Goal: Information Seeking & Learning: Learn about a topic

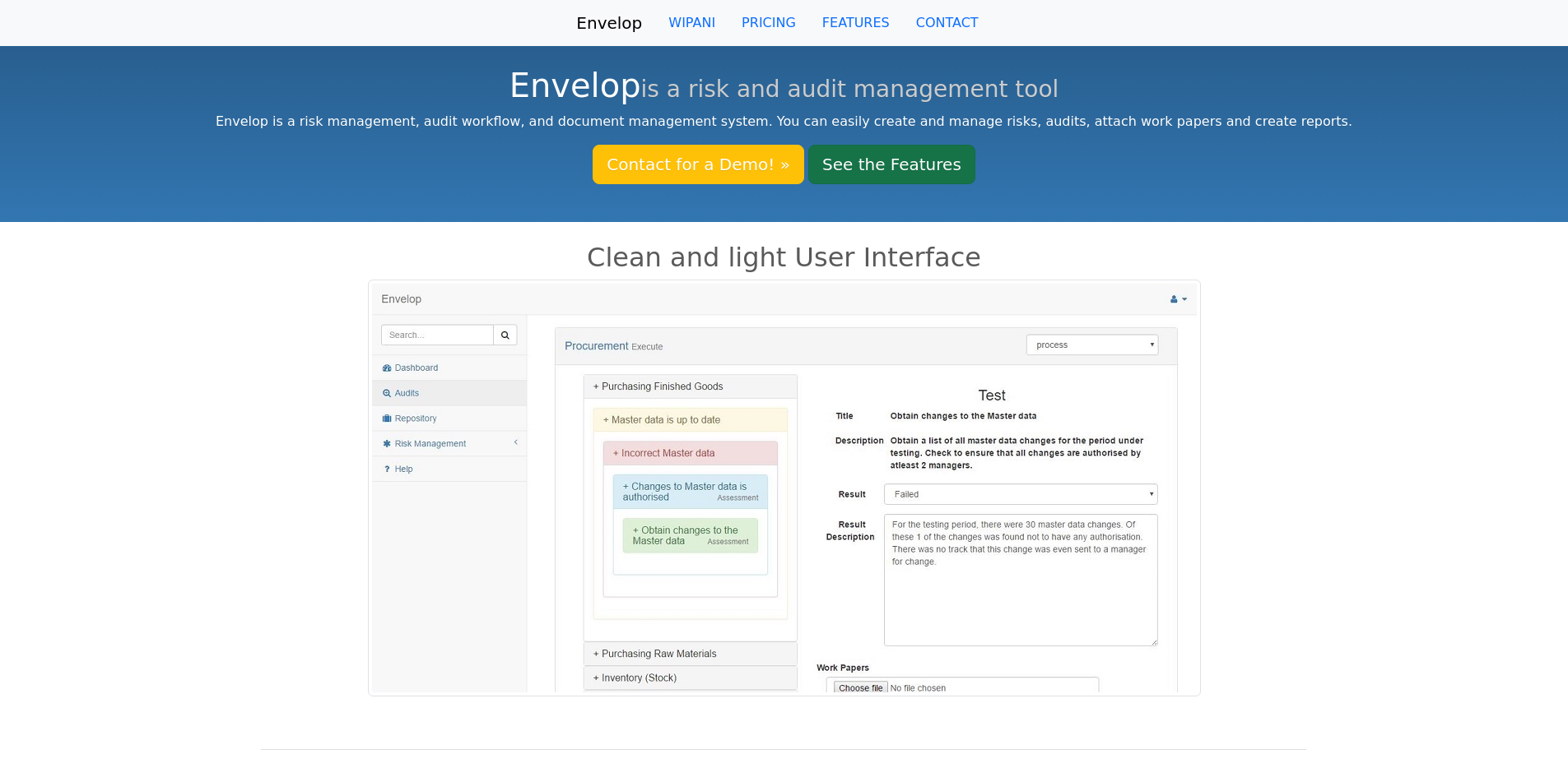
click at [844, 160] on link "See the Features" at bounding box center [891, 164] width 167 height 39
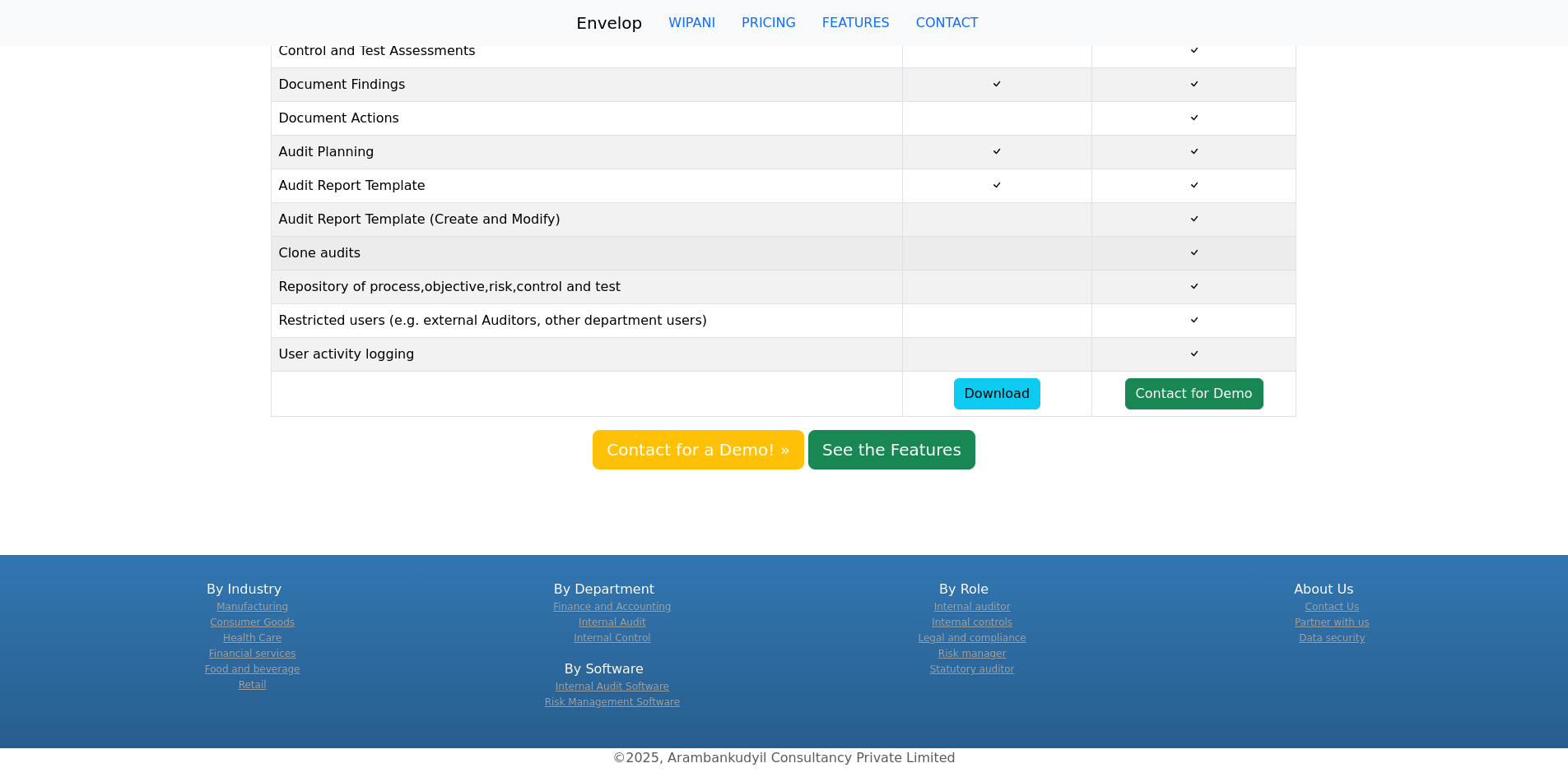
scroll to position [438, 0]
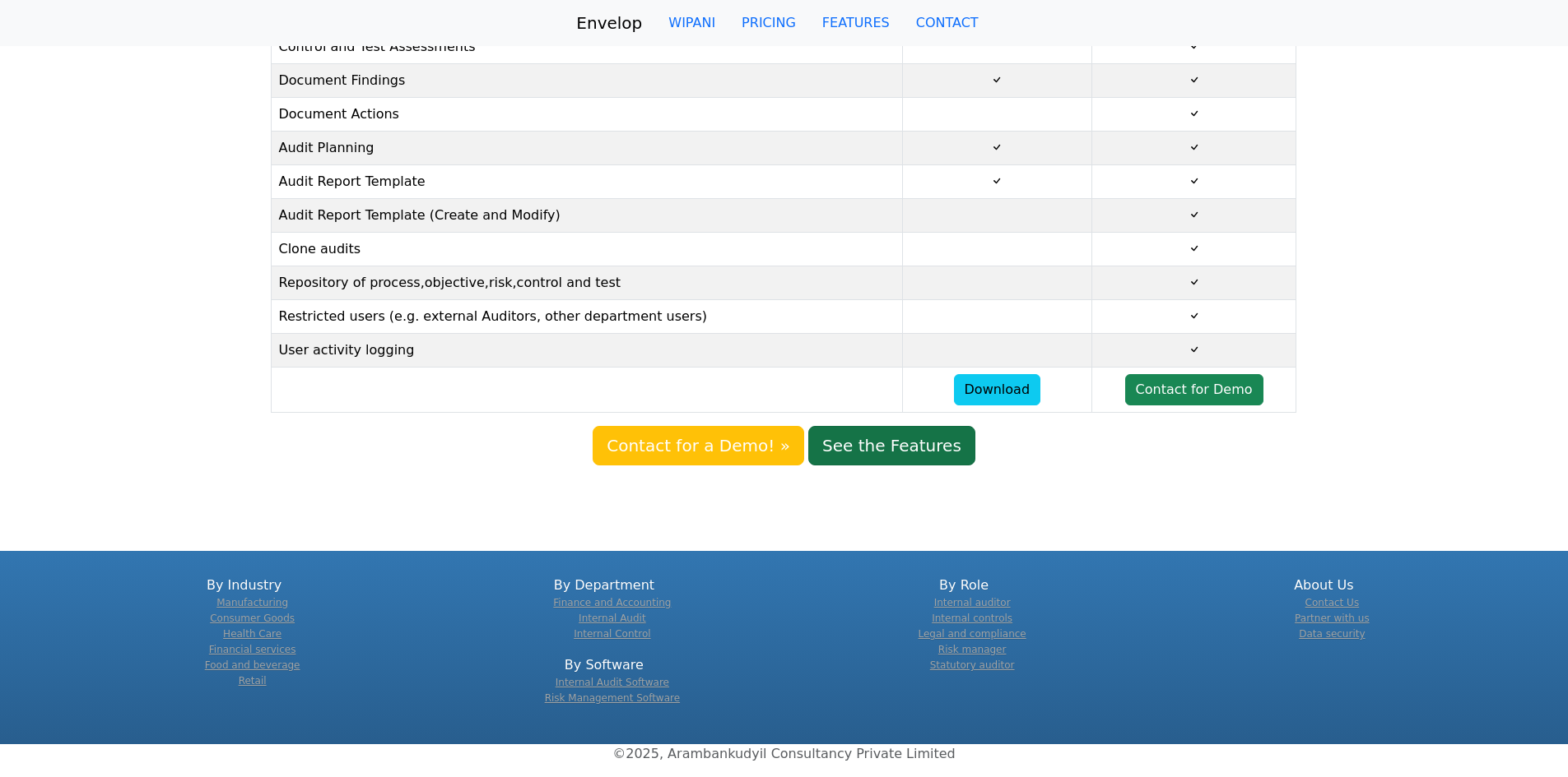
click at [874, 450] on link "See the Features" at bounding box center [891, 445] width 167 height 39
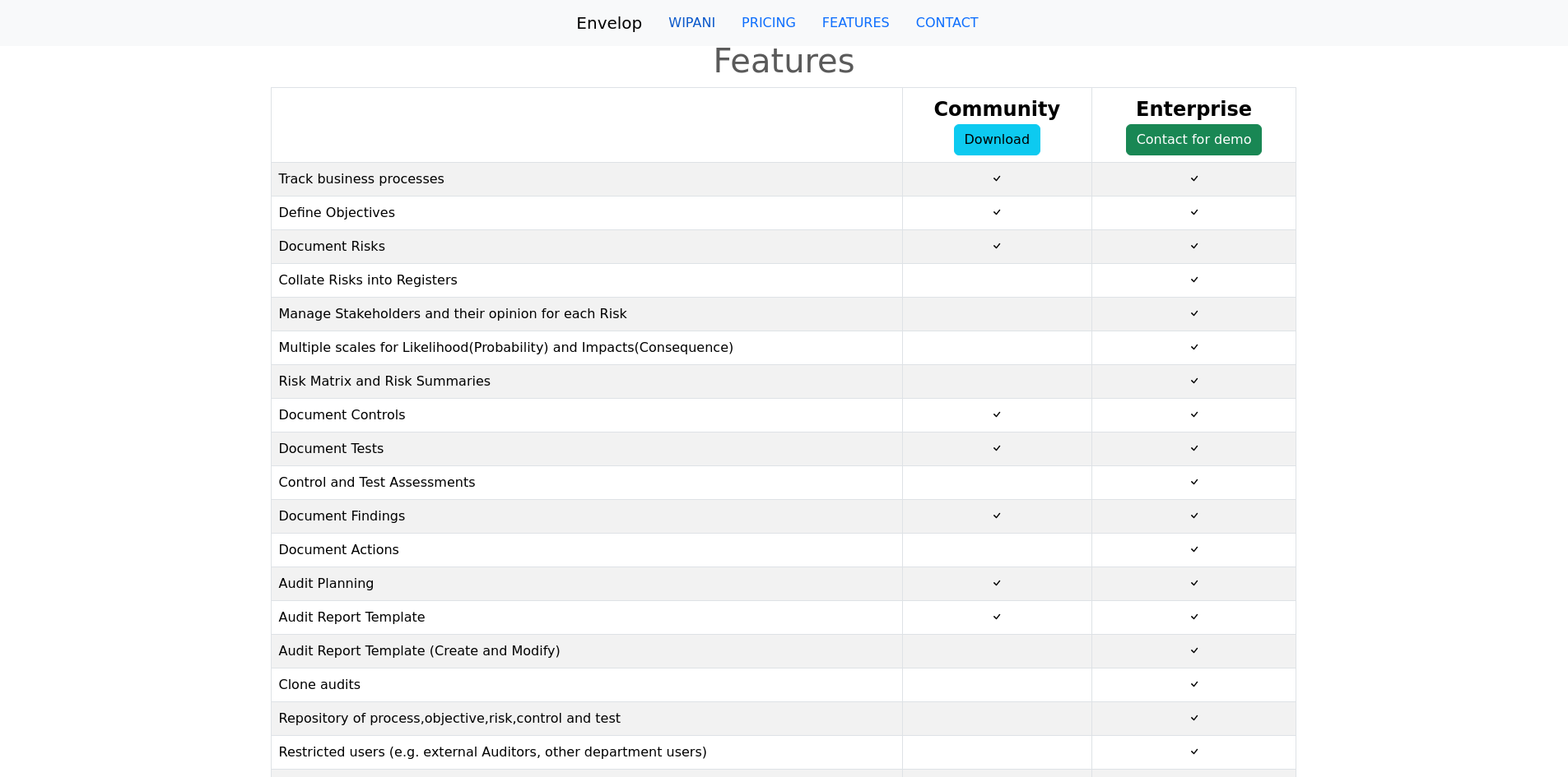
click at [696, 16] on link "WIPANI" at bounding box center [692, 24] width 74 height 33
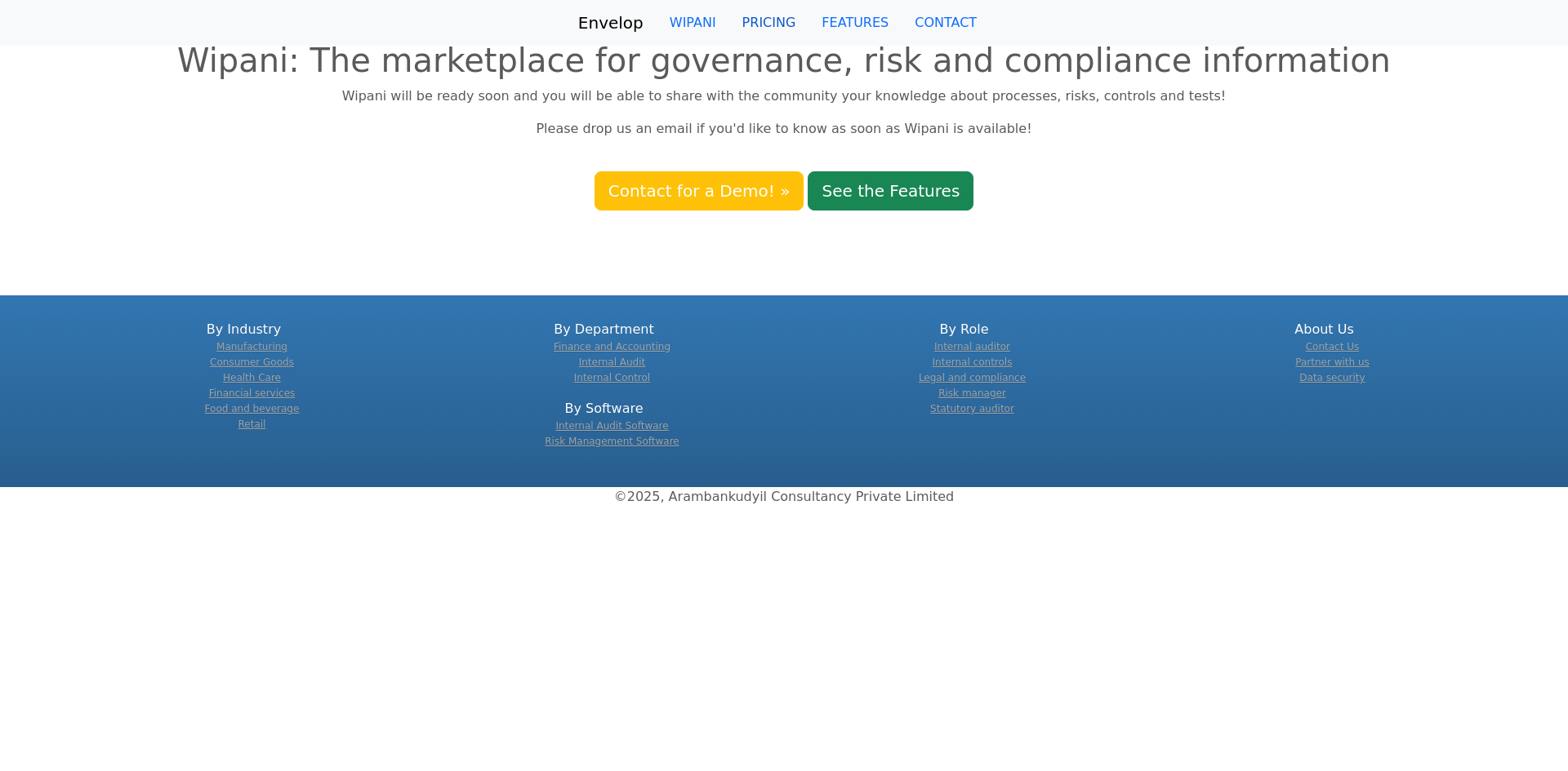
click at [766, 24] on link "PRICING" at bounding box center [769, 23] width 80 height 33
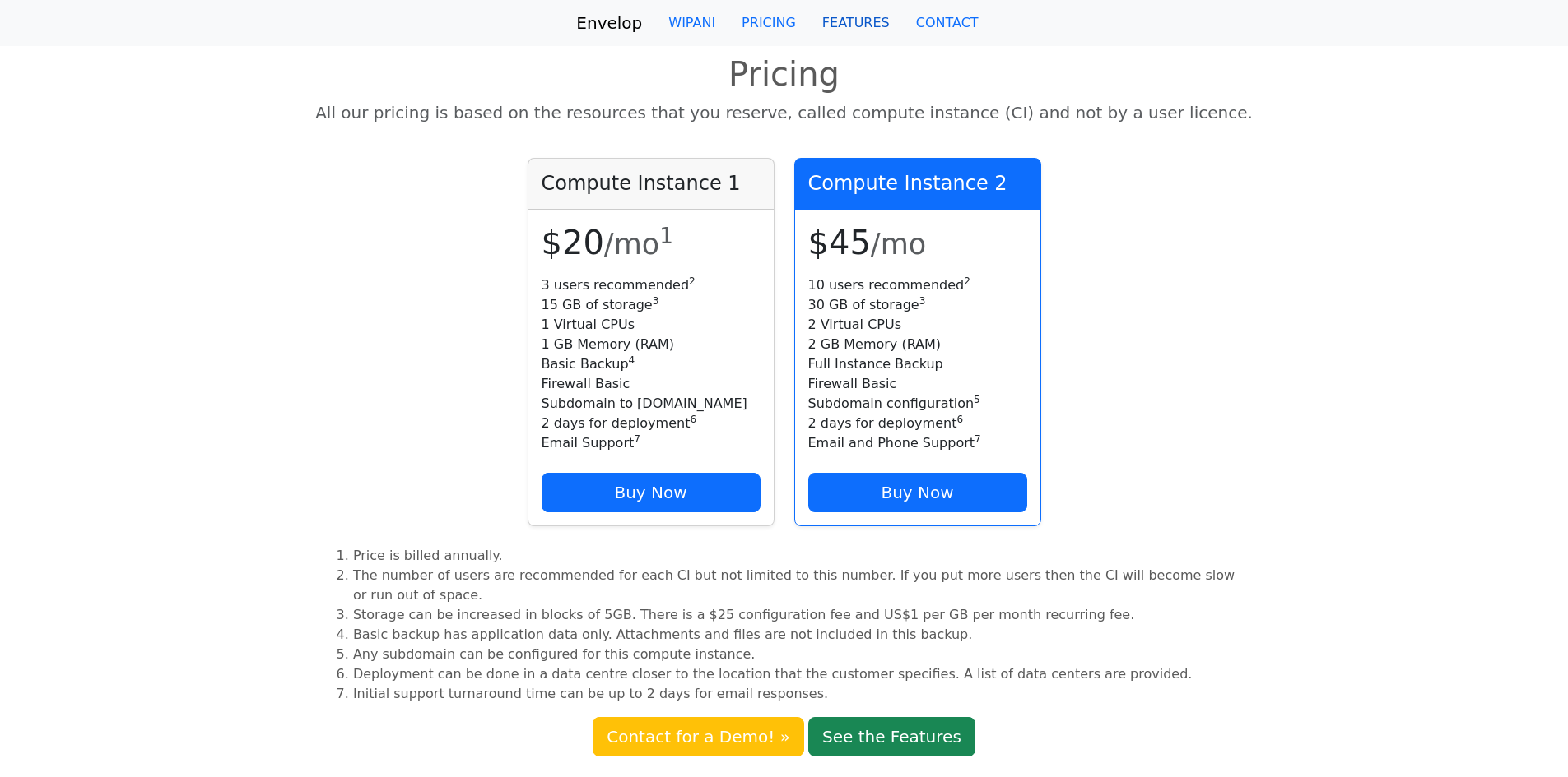
click at [855, 18] on link "FEATURES" at bounding box center [855, 24] width 94 height 33
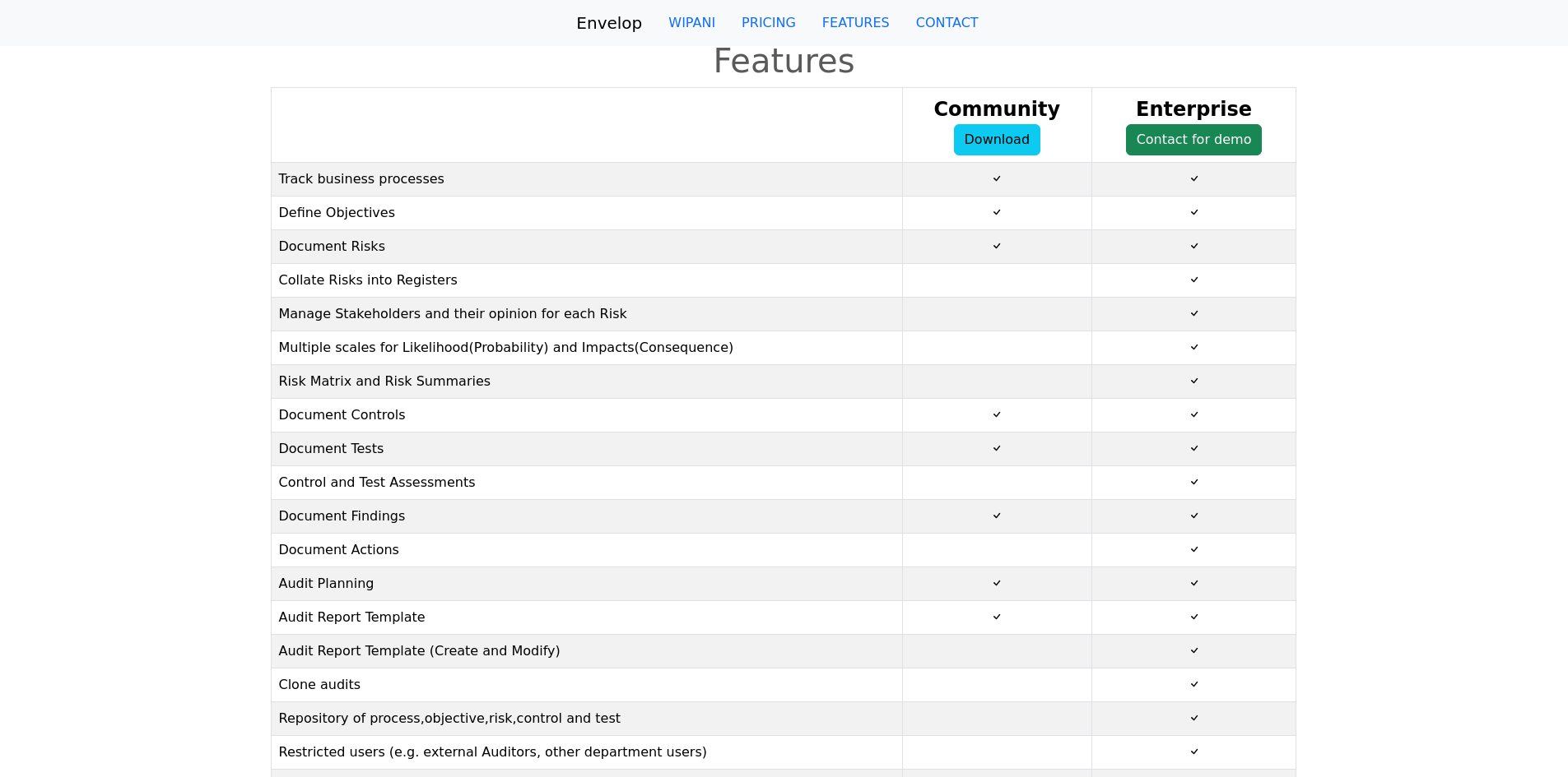
click at [611, 15] on link "Envelop" at bounding box center [608, 24] width 66 height 33
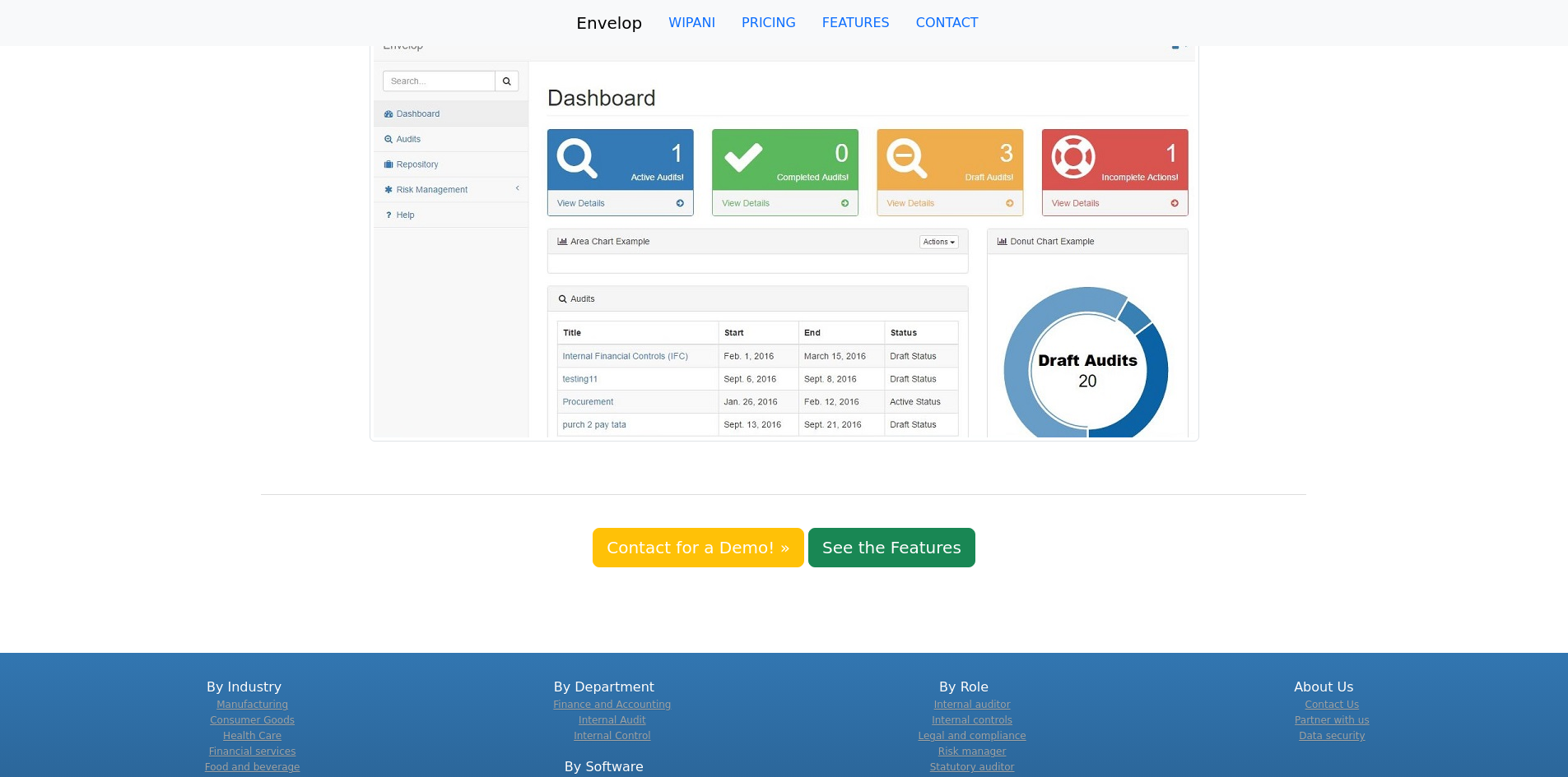
scroll to position [1138, 0]
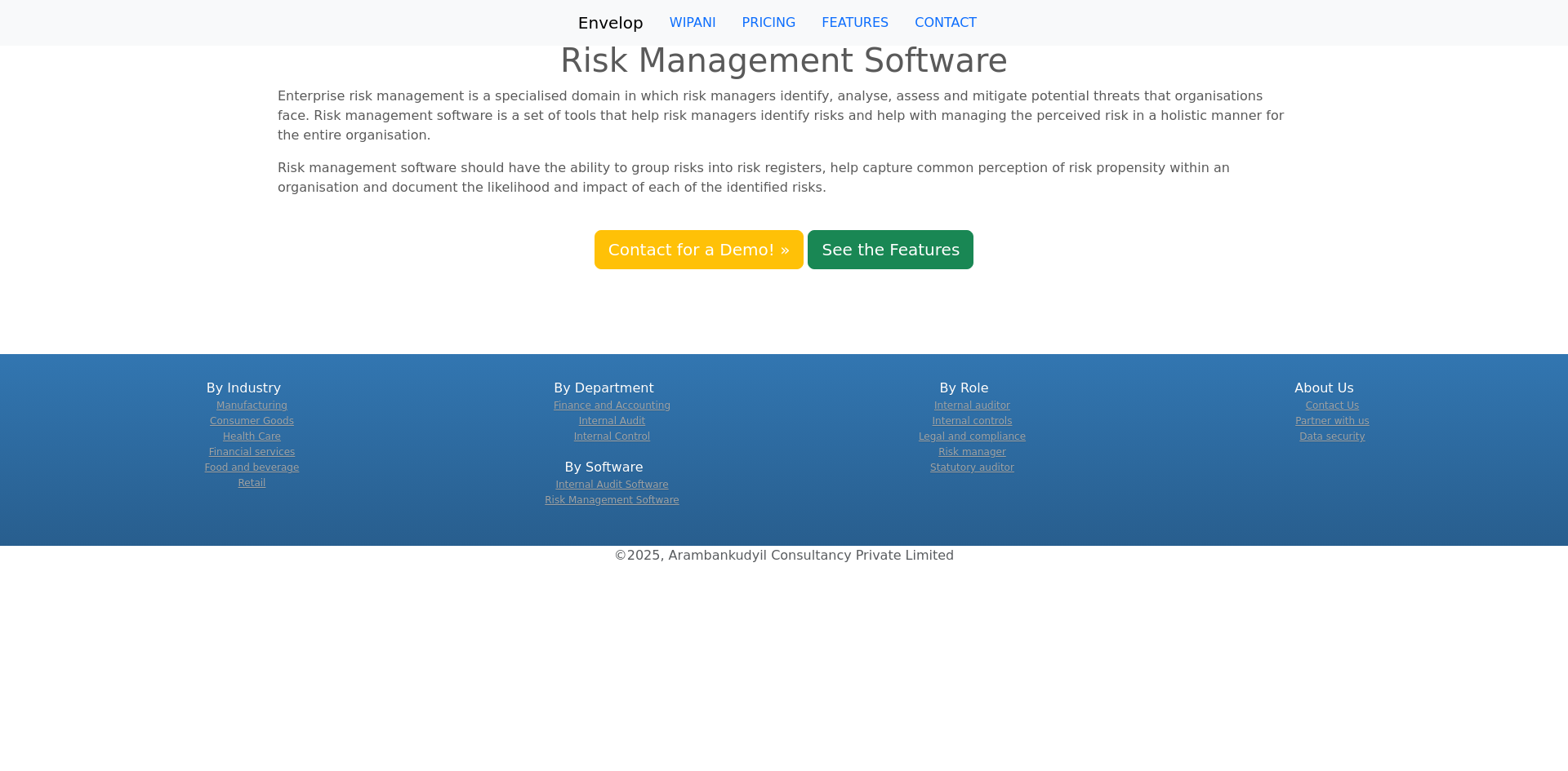
click at [1250, 230] on div "Contact for a Demo! » See the Features" at bounding box center [784, 249] width 1568 height 39
